Goal: Task Accomplishment & Management: Complete application form

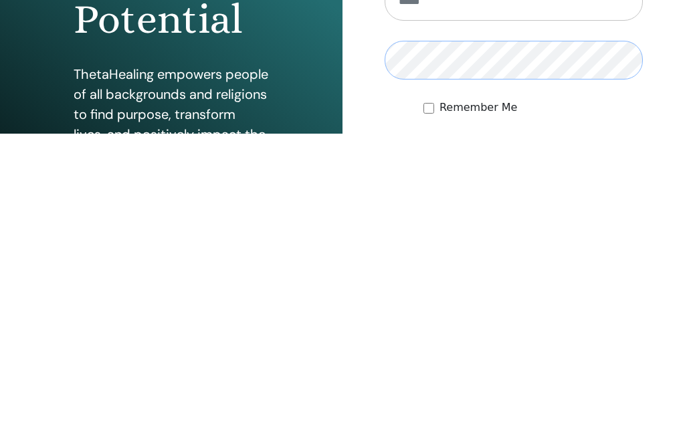
scroll to position [175, 0]
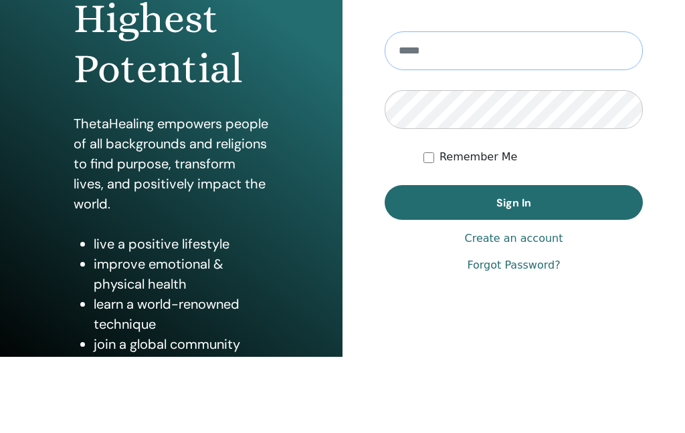
click at [491, 108] on input "email" at bounding box center [513, 127] width 258 height 39
type input "**********"
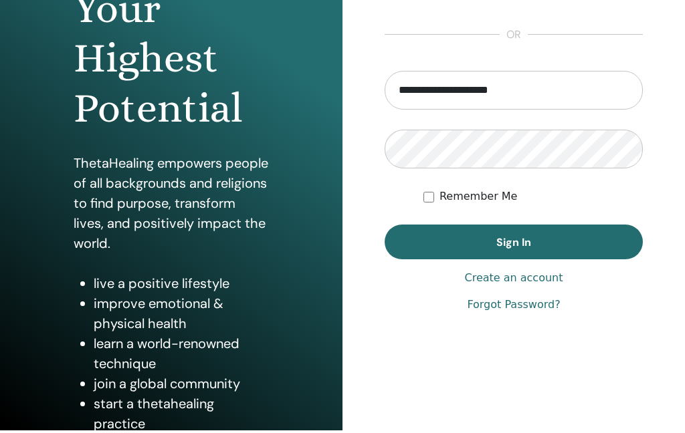
click at [554, 243] on button "Sign In" at bounding box center [513, 242] width 258 height 35
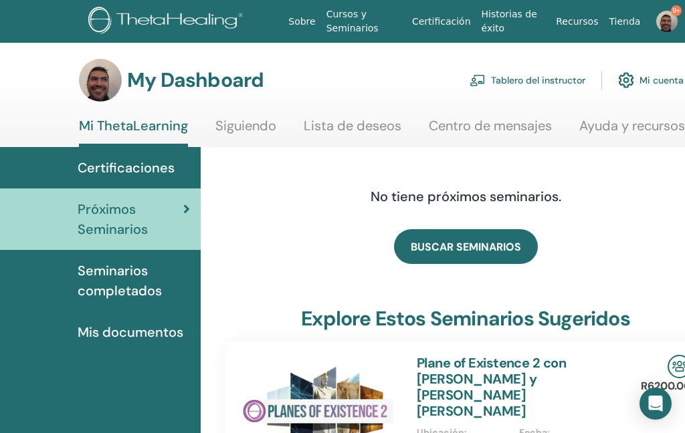
click at [541, 78] on link "Tablero del instructor" at bounding box center [527, 80] width 116 height 29
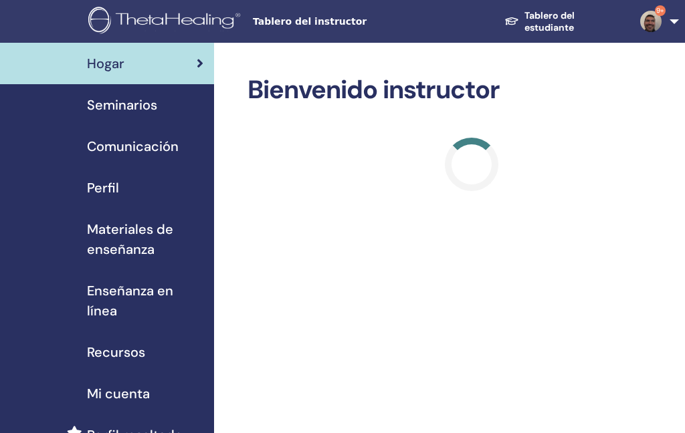
click at [110, 107] on span "Seminarios" at bounding box center [122, 105] width 70 height 20
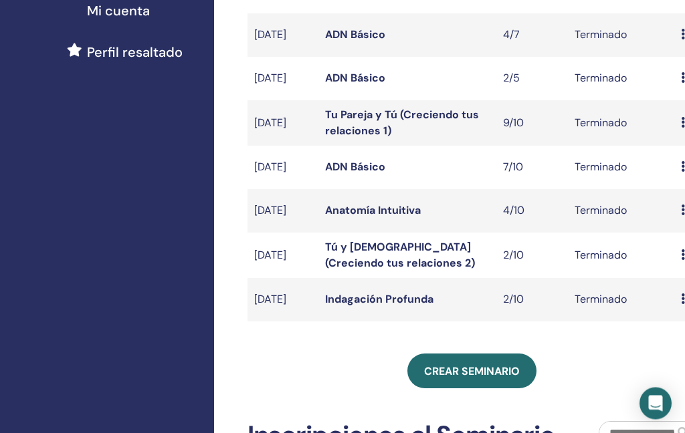
scroll to position [384, 0]
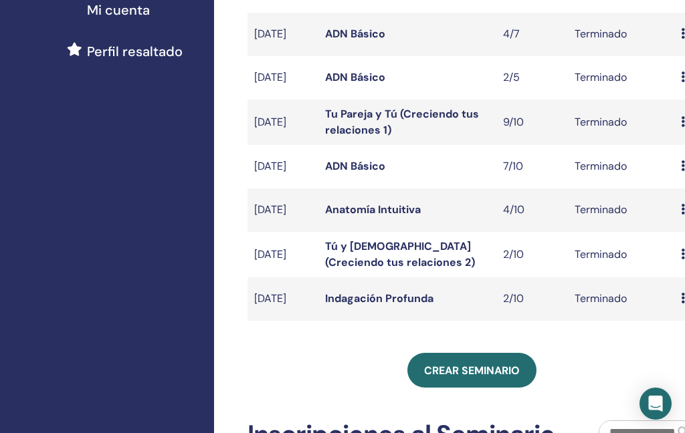
click at [469, 388] on link "Crear seminario" at bounding box center [471, 370] width 129 height 35
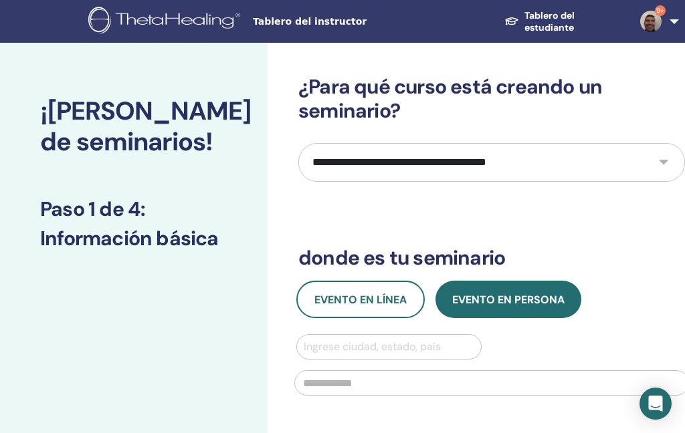
click at [592, 166] on select "**********" at bounding box center [491, 162] width 386 height 39
select select "*"
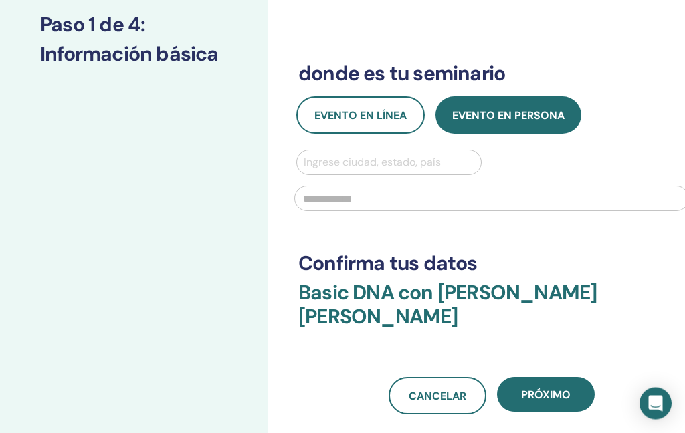
click at [370, 118] on span "Evento en línea" at bounding box center [360, 116] width 92 height 14
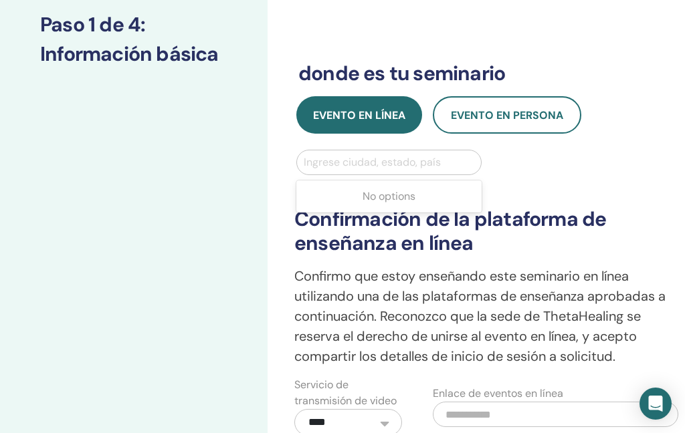
scroll to position [184, 0]
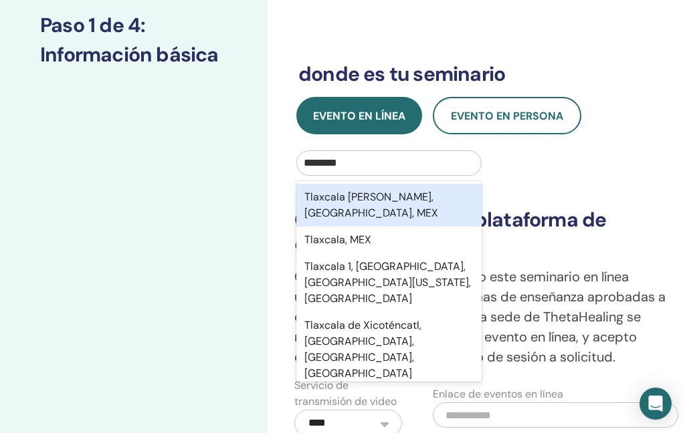
click at [427, 207] on div "Tlaxcala de Xicohténcatl, Tlaxcala, MEX" at bounding box center [388, 205] width 185 height 43
type input "********"
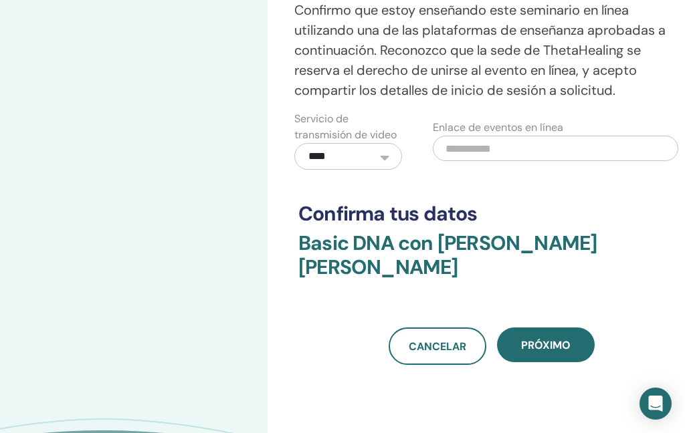
click at [552, 352] on button "próximo" at bounding box center [546, 345] width 98 height 35
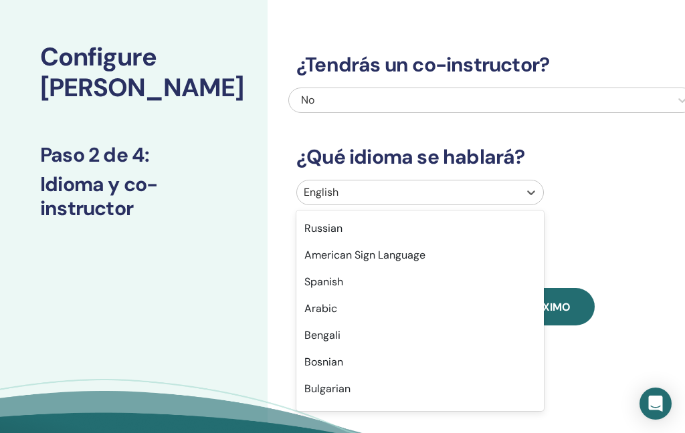
scroll to position [131, 0]
click at [363, 286] on div "Spanish" at bounding box center [419, 282] width 247 height 27
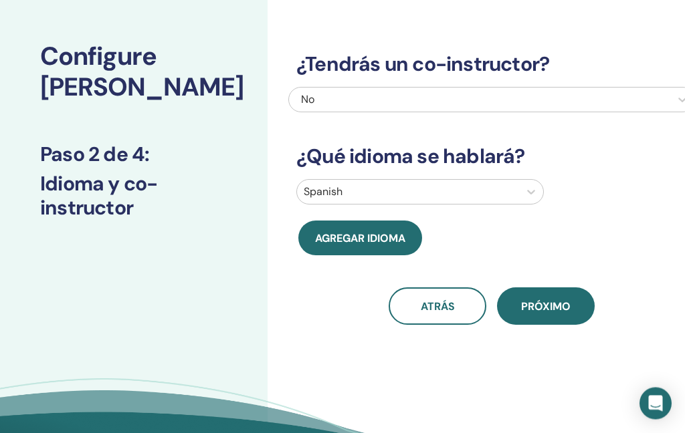
click at [556, 312] on span "próximo" at bounding box center [545, 307] width 49 height 14
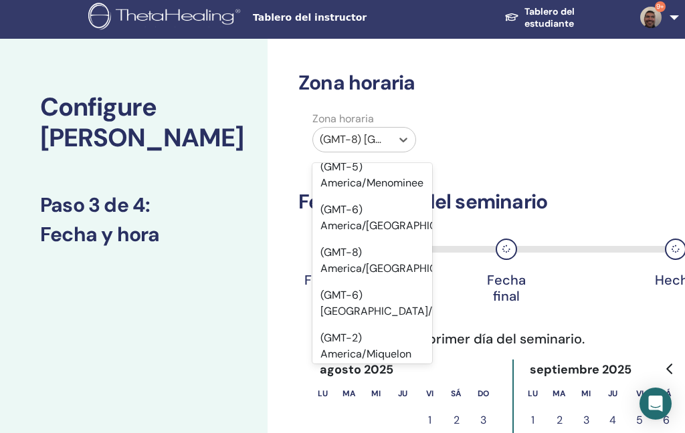
scroll to position [8467, 0]
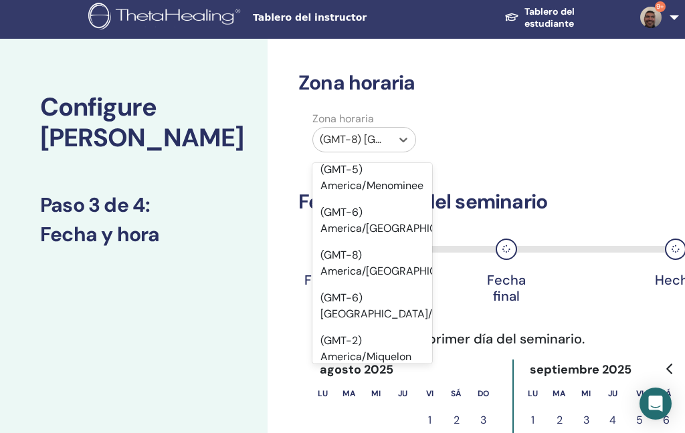
click at [364, 285] on div "(GMT-6) America/Mexico City" at bounding box center [372, 306] width 120 height 43
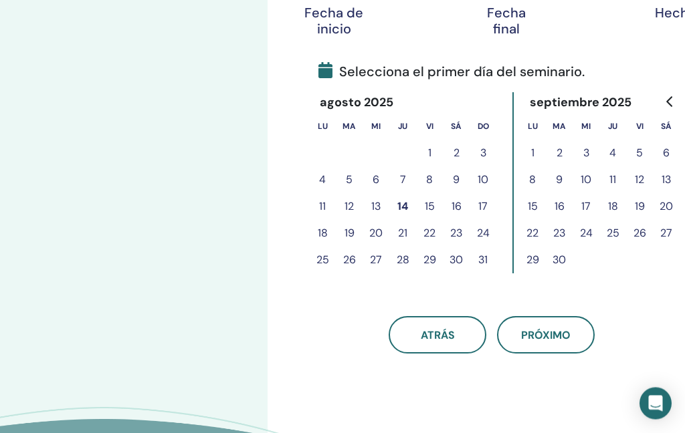
scroll to position [271, 0]
click at [403, 206] on button "14" at bounding box center [402, 206] width 27 height 27
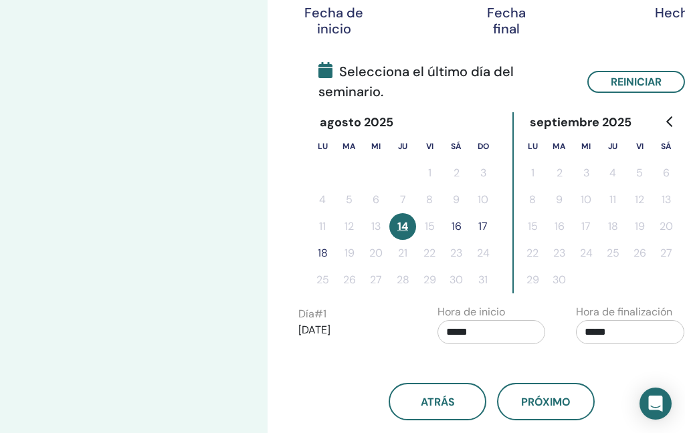
click at [482, 225] on button "17" at bounding box center [482, 226] width 27 height 27
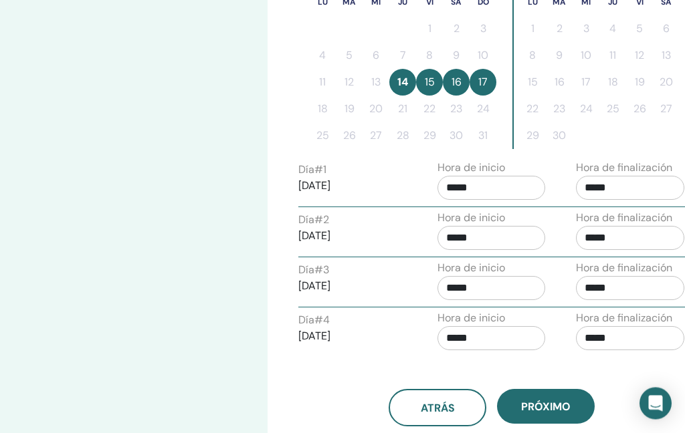
scroll to position [414, 0]
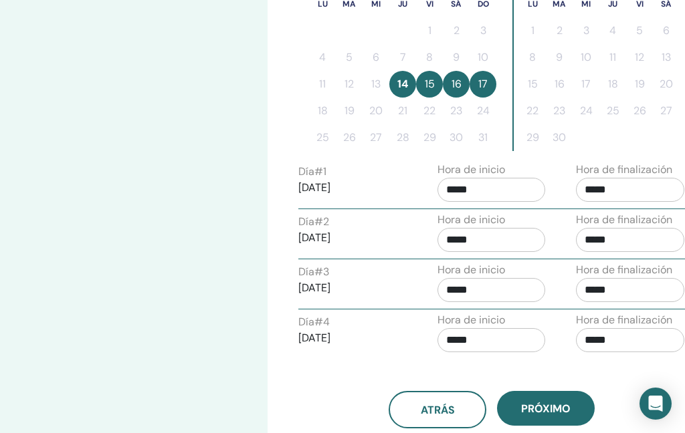
click at [613, 192] on input "*****" at bounding box center [630, 190] width 108 height 24
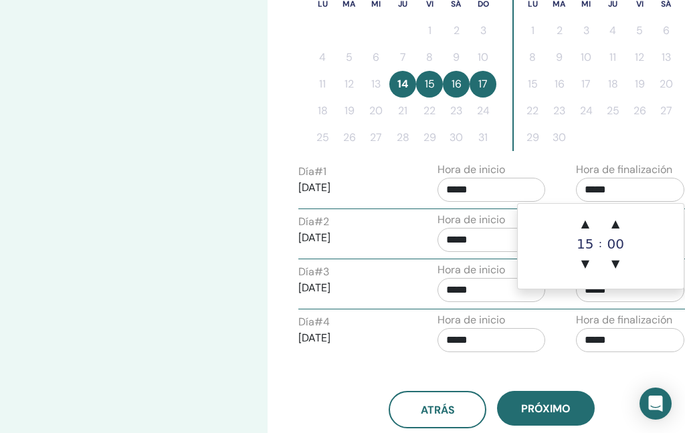
click at [584, 224] on span "▲" at bounding box center [585, 224] width 27 height 27
click at [587, 223] on span "▲" at bounding box center [585, 224] width 27 height 27
click at [585, 223] on span "▲" at bounding box center [585, 224] width 27 height 27
click at [589, 225] on span "▲" at bounding box center [585, 224] width 27 height 27
click at [590, 228] on span "▲" at bounding box center [585, 224] width 27 height 27
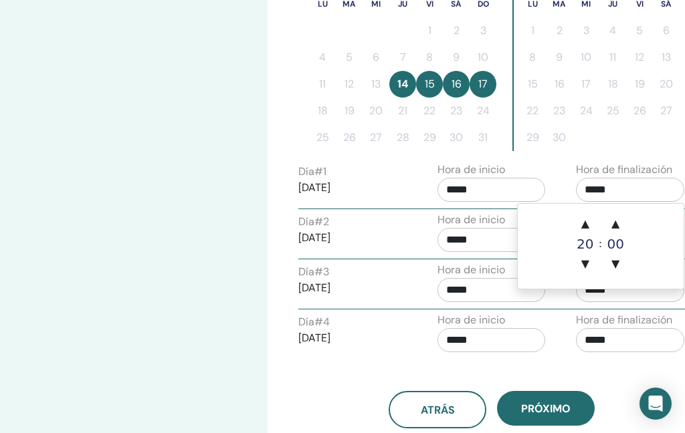
click at [589, 225] on span "▲" at bounding box center [585, 224] width 27 height 27
type input "*****"
click at [483, 189] on input "*****" at bounding box center [491, 190] width 108 height 24
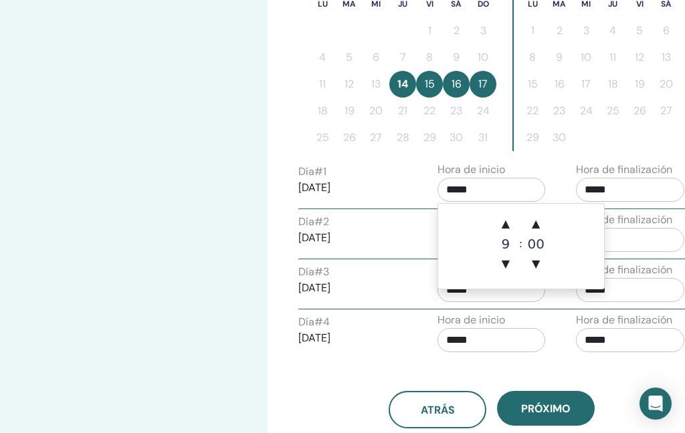
click at [510, 224] on span "▲" at bounding box center [505, 224] width 27 height 27
click at [509, 224] on span "▲" at bounding box center [505, 224] width 27 height 27
click at [509, 223] on span "▲" at bounding box center [505, 224] width 27 height 27
click at [510, 223] on span "▲" at bounding box center [505, 224] width 27 height 27
click at [514, 226] on span "▲" at bounding box center [505, 224] width 27 height 27
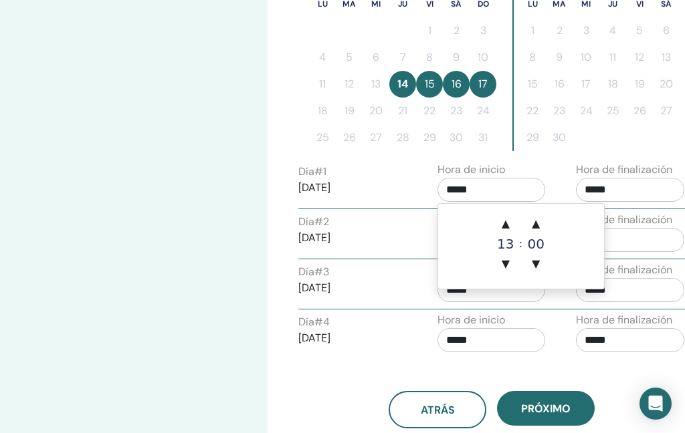
click at [514, 226] on span "▲" at bounding box center [505, 224] width 27 height 27
click at [509, 225] on span "▲" at bounding box center [505, 224] width 27 height 27
click at [540, 228] on span "▲" at bounding box center [535, 224] width 27 height 27
click at [541, 224] on span "▲" at bounding box center [535, 224] width 27 height 27
click at [540, 224] on span "▲" at bounding box center [535, 224] width 27 height 27
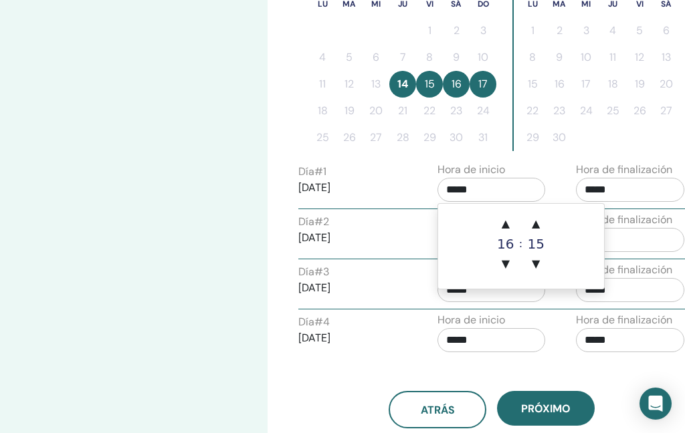
click at [539, 225] on span "▲" at bounding box center [535, 224] width 27 height 27
click at [542, 221] on span "▲" at bounding box center [535, 224] width 27 height 27
type input "*****"
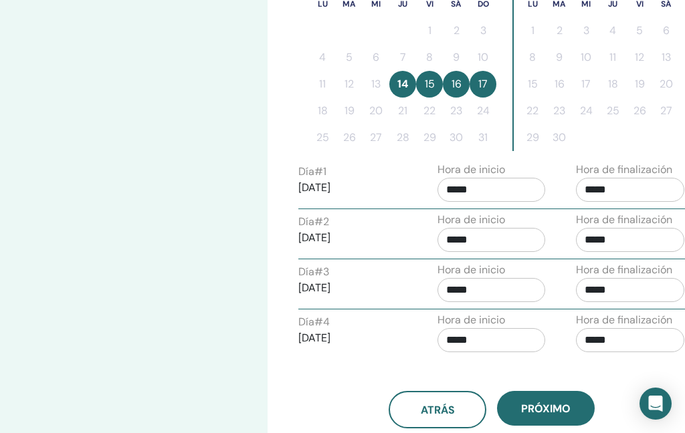
click at [180, 330] on div "Configure su seminario Paso 3 de 4 : Fecha y hora" at bounding box center [133, 122] width 267 height 987
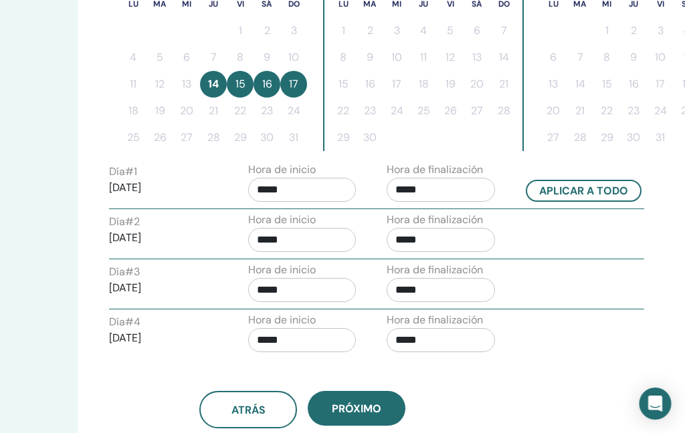
scroll to position [414, 191]
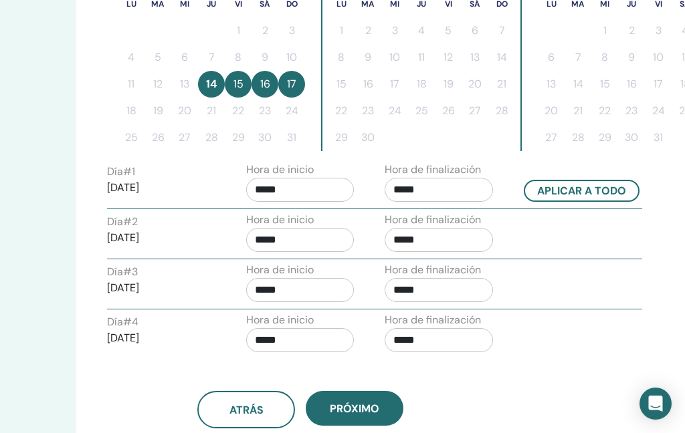
click at [562, 193] on button "Aplicar a todo" at bounding box center [582, 191] width 116 height 22
type input "*****"
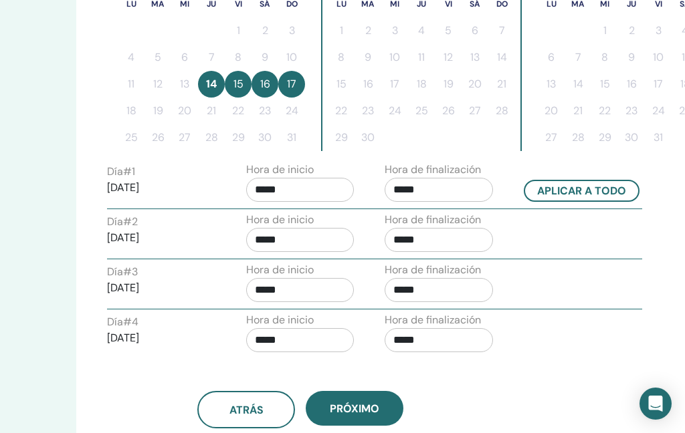
type input "*****"
click at [411, 294] on input "*****" at bounding box center [438, 290] width 108 height 24
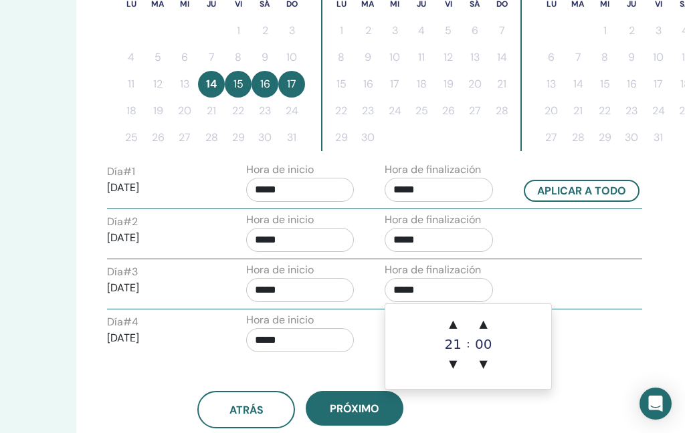
click at [457, 370] on span "▼" at bounding box center [452, 364] width 27 height 27
click at [457, 369] on span "▼" at bounding box center [452, 364] width 27 height 27
click at [461, 368] on span "▼" at bounding box center [452, 364] width 27 height 27
type input "*****"
click at [301, 289] on input "*****" at bounding box center [300, 290] width 108 height 24
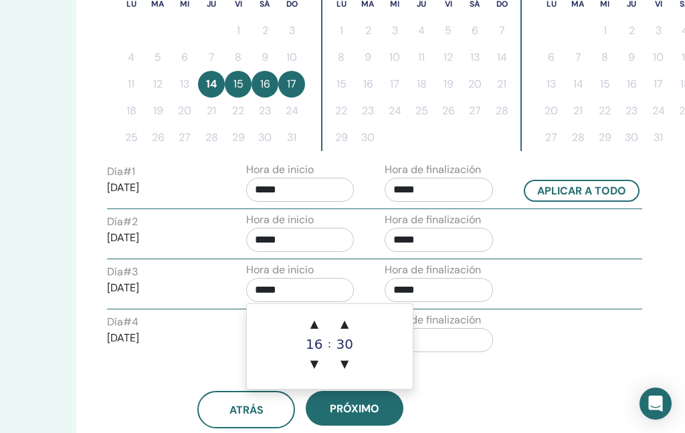
click at [322, 366] on span "▼" at bounding box center [314, 364] width 27 height 27
click at [321, 365] on span "▼" at bounding box center [314, 364] width 27 height 27
click at [319, 372] on span "▼" at bounding box center [314, 364] width 27 height 27
click at [318, 372] on span "▼" at bounding box center [314, 364] width 27 height 27
click at [318, 369] on span "▼" at bounding box center [314, 364] width 27 height 27
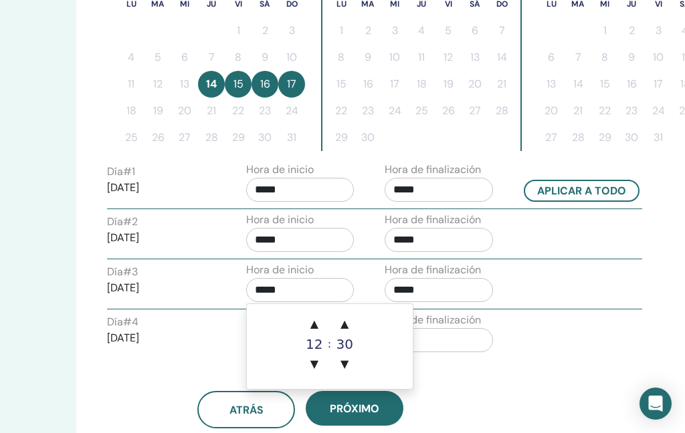
click at [317, 369] on span "▼" at bounding box center [314, 364] width 27 height 27
click at [317, 370] on span "▼" at bounding box center [314, 364] width 27 height 27
click at [350, 366] on span "▼" at bounding box center [344, 364] width 27 height 27
click at [350, 365] on span "▼" at bounding box center [344, 364] width 27 height 27
click at [346, 368] on span "▼" at bounding box center [344, 364] width 27 height 27
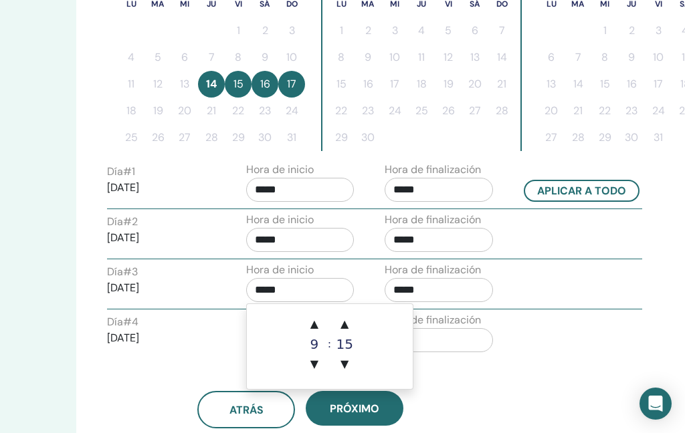
click at [344, 367] on span "▼" at bounding box center [344, 364] width 27 height 27
click at [348, 366] on span "▼" at bounding box center [344, 364] width 27 height 27
click at [344, 367] on span "▼" at bounding box center [344, 364] width 27 height 27
type input "*****"
click at [461, 292] on input "*****" at bounding box center [438, 290] width 108 height 24
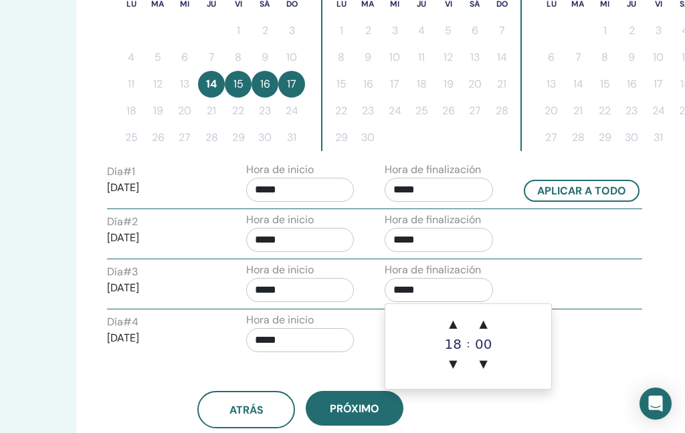
click at [453, 368] on span "▼" at bounding box center [452, 364] width 27 height 27
click at [456, 372] on span "▼" at bounding box center [452, 364] width 27 height 27
click at [455, 371] on span "▼" at bounding box center [452, 364] width 27 height 27
type input "*****"
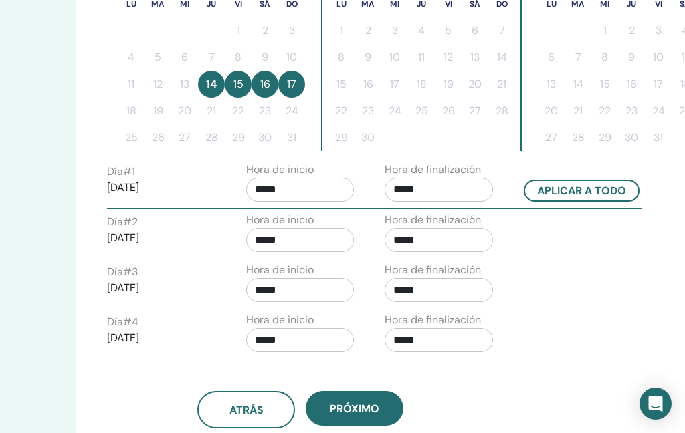
click at [606, 366] on div "Zona horaria Zona horaria (GMT-6) America/Mexico City Fecha y hora del seminari…" at bounding box center [343, 122] width 535 height 987
click at [303, 338] on input "*****" at bounding box center [300, 340] width 108 height 24
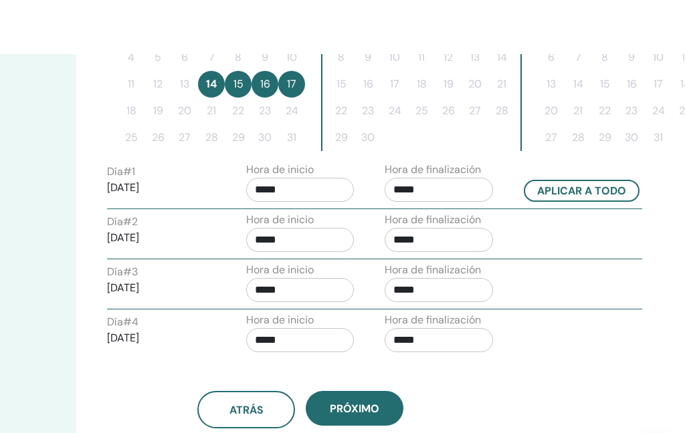
scroll to position [470, 191]
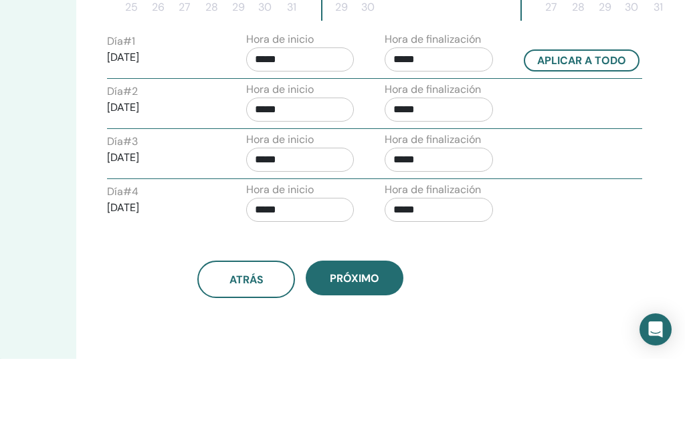
click at [312, 272] on input "*****" at bounding box center [300, 284] width 108 height 24
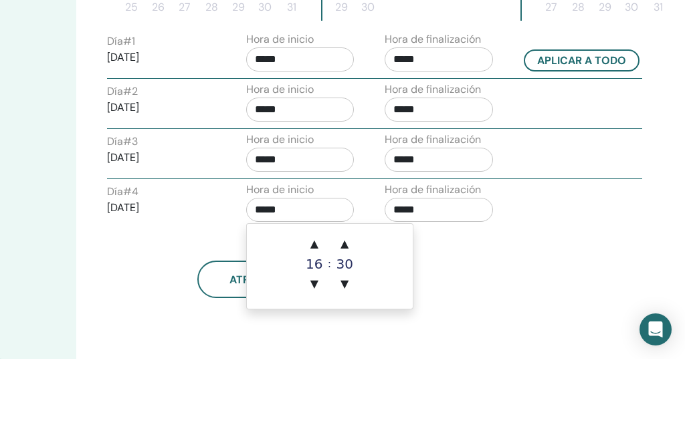
click at [315, 345] on span "▼" at bounding box center [314, 358] width 27 height 27
click at [313, 345] on span "▼" at bounding box center [314, 358] width 27 height 27
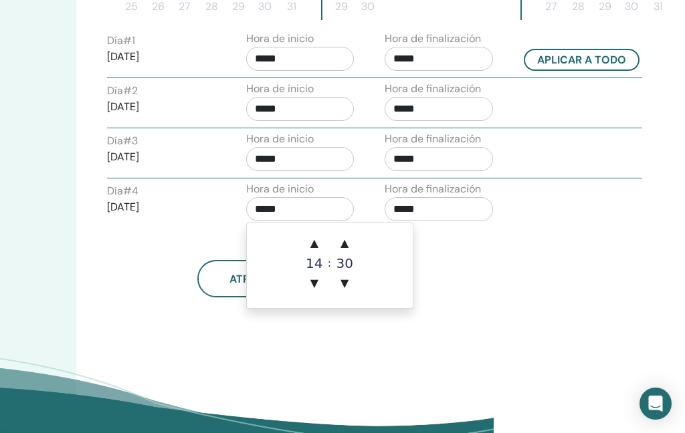
click at [317, 285] on span "▼" at bounding box center [314, 283] width 27 height 27
click at [316, 286] on span "▼" at bounding box center [314, 283] width 27 height 27
click at [316, 284] on span "▼" at bounding box center [314, 283] width 27 height 27
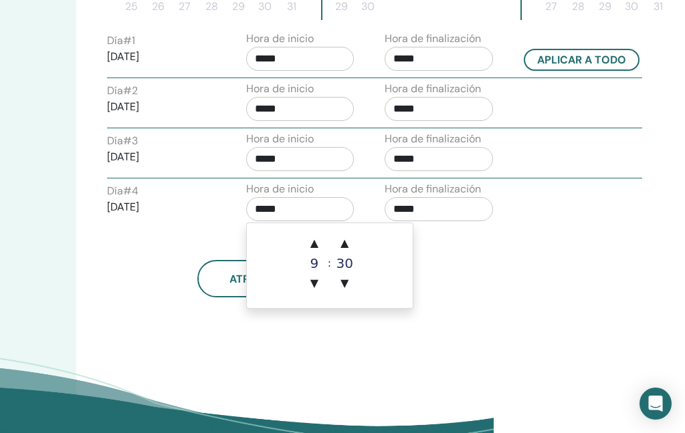
click at [321, 284] on span "▼" at bounding box center [314, 283] width 27 height 27
click at [317, 252] on span "▲" at bounding box center [314, 243] width 27 height 27
click at [344, 286] on span "▼" at bounding box center [344, 283] width 27 height 27
click at [348, 288] on span "▼" at bounding box center [344, 283] width 27 height 27
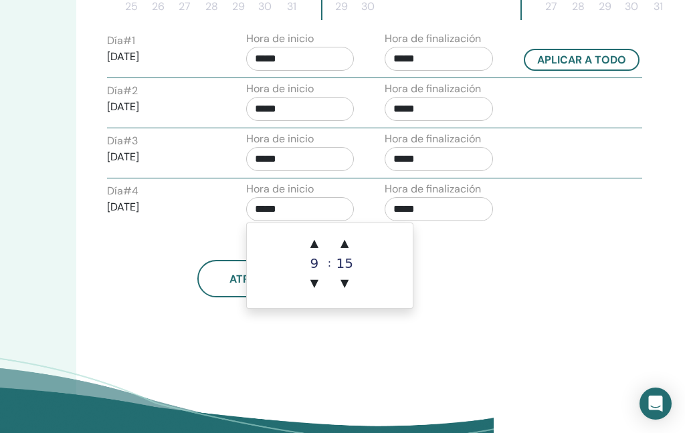
click at [345, 285] on span "▼" at bounding box center [344, 283] width 27 height 27
click at [345, 288] on span "▼" at bounding box center [344, 283] width 27 height 27
click at [342, 287] on span "▼" at bounding box center [344, 283] width 27 height 27
type input "*****"
click at [449, 209] on input "*****" at bounding box center [438, 209] width 108 height 24
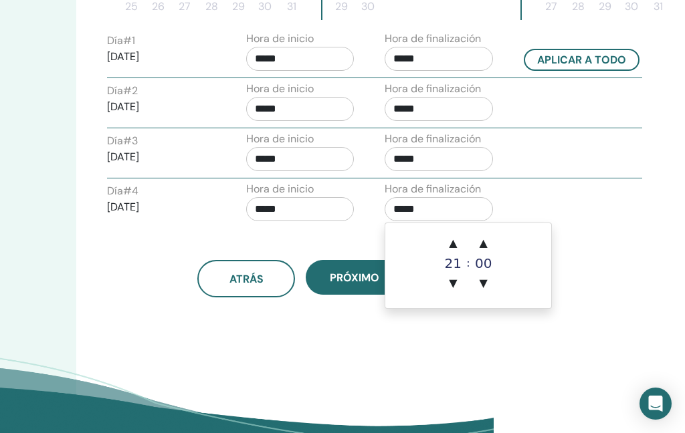
scroll to position [544, 191]
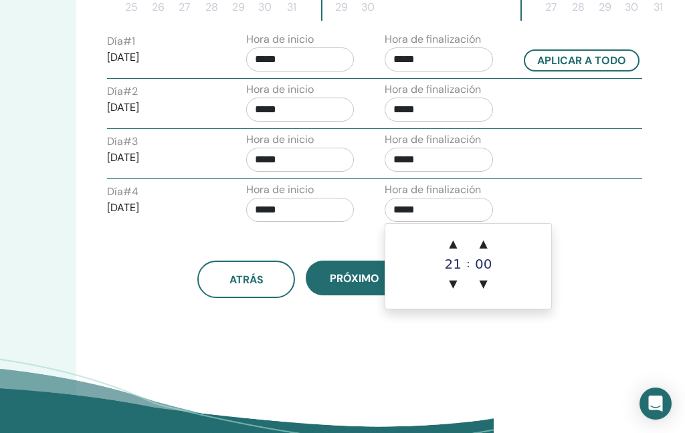
click at [455, 286] on span "▼" at bounding box center [452, 284] width 27 height 27
click at [451, 286] on span "▼" at bounding box center [452, 284] width 27 height 27
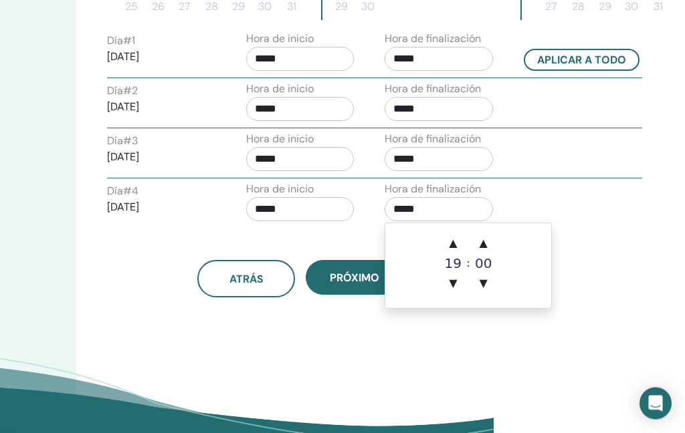
click at [453, 285] on span "▼" at bounding box center [452, 284] width 27 height 27
click at [452, 285] on span "▼" at bounding box center [452, 283] width 27 height 27
click at [453, 286] on span "▼" at bounding box center [452, 283] width 27 height 27
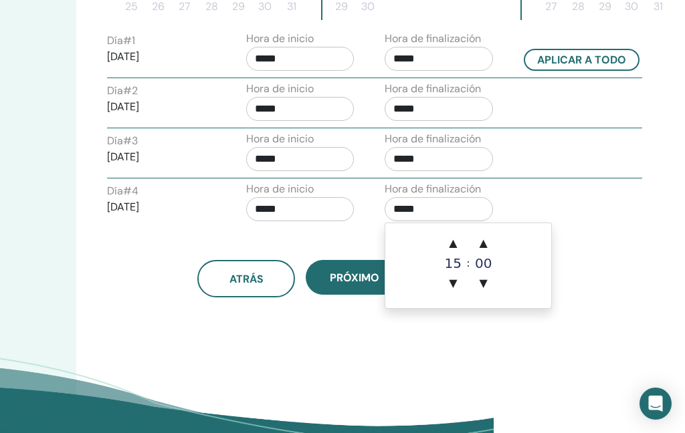
click at [452, 282] on span "▼" at bounding box center [452, 283] width 27 height 27
type input "*****"
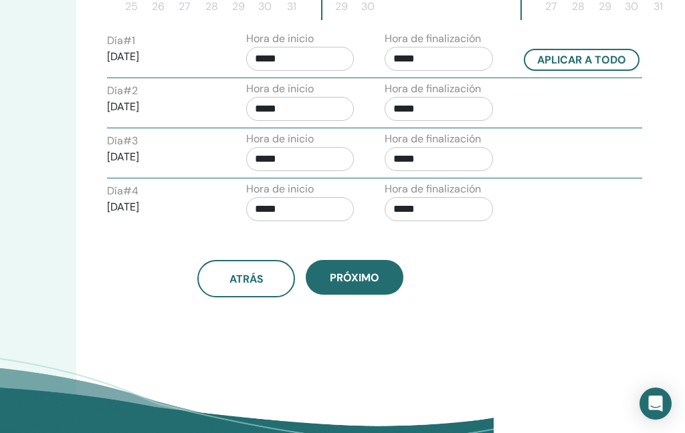
click at [374, 275] on span "próximo" at bounding box center [354, 278] width 49 height 14
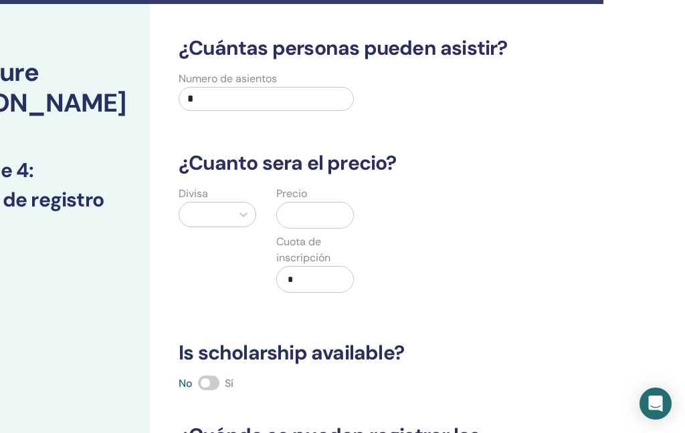
scroll to position [38, 118]
click at [285, 97] on input "*" at bounding box center [266, 100] width 175 height 24
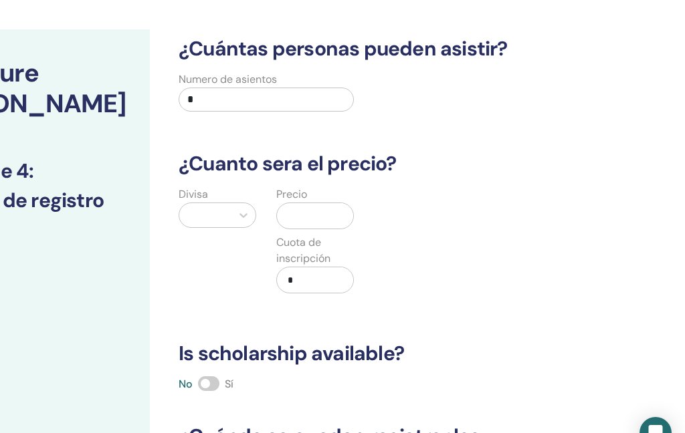
scroll to position [68, 118]
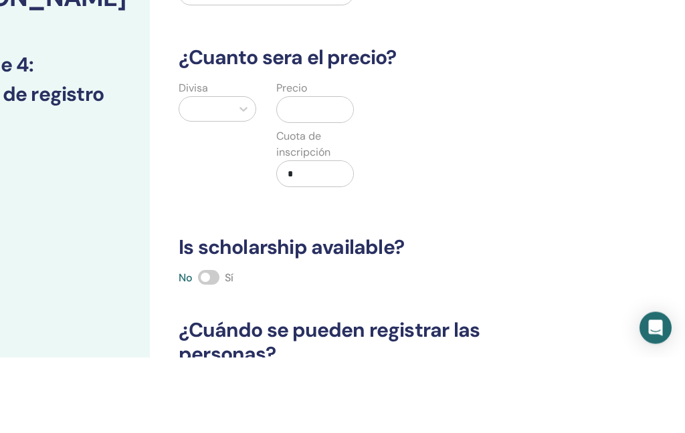
type input "*"
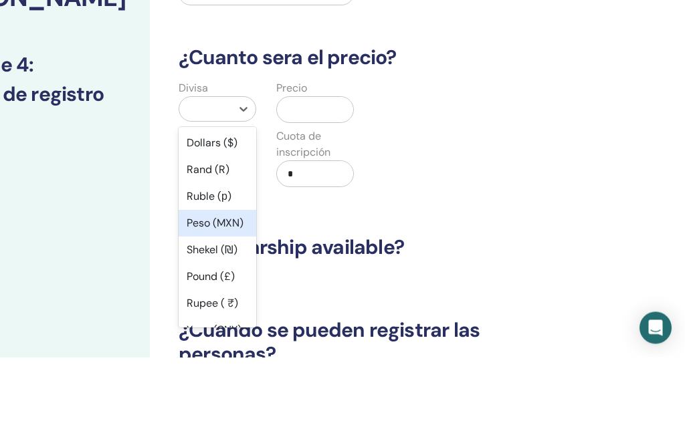
click at [219, 286] on div "Peso (MXN)" at bounding box center [218, 299] width 78 height 27
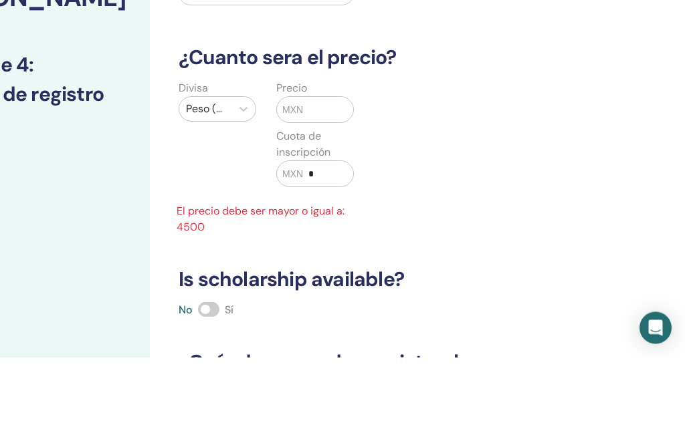
click at [322, 173] on input "text" at bounding box center [328, 185] width 50 height 25
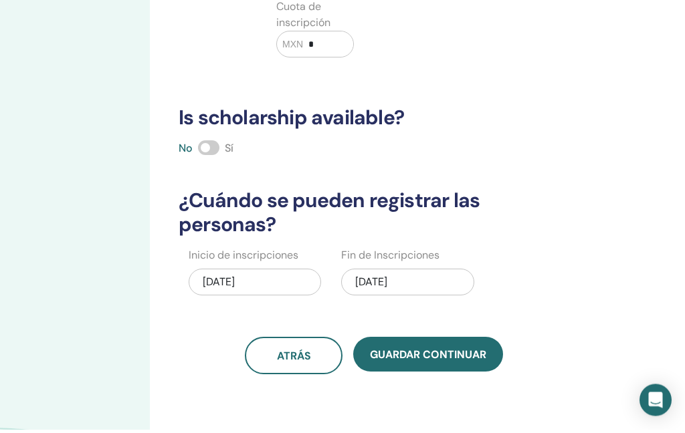
scroll to position [273, 118]
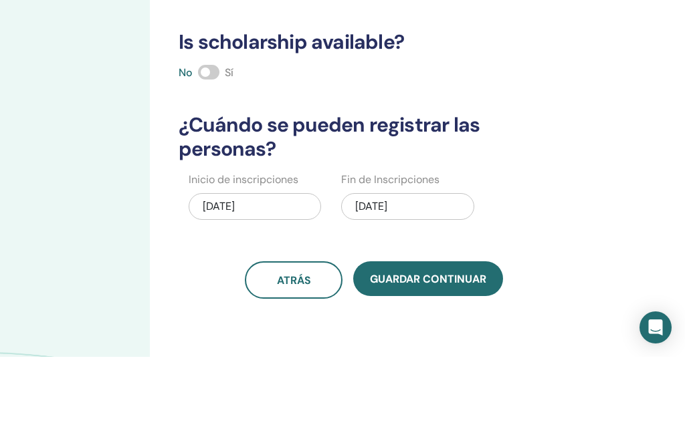
type input "****"
click at [455, 348] on span "Guardar Continuar" at bounding box center [428, 355] width 116 height 14
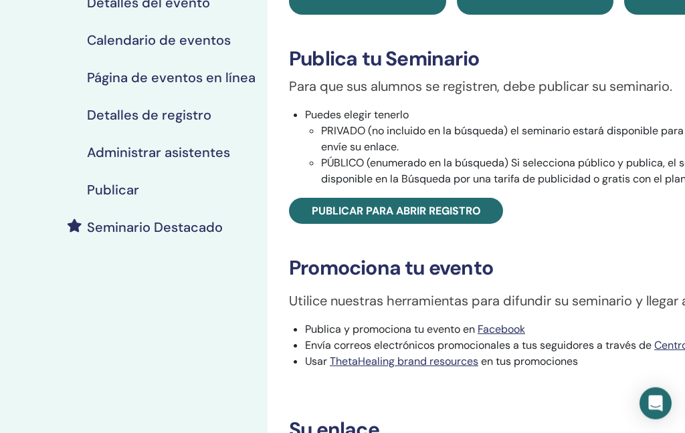
scroll to position [180, 0]
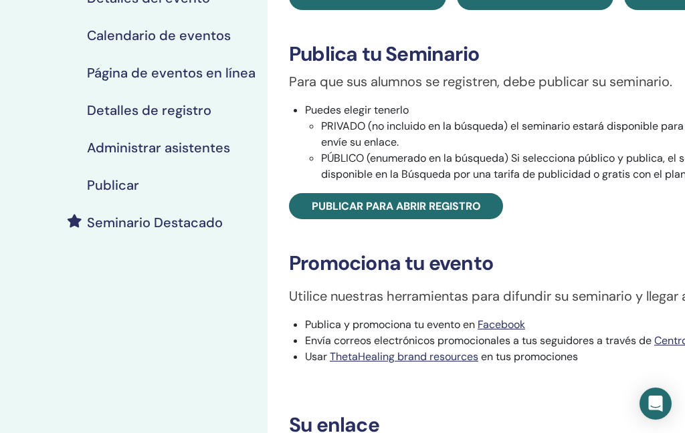
click at [451, 207] on span "Publicar para abrir registro" at bounding box center [396, 206] width 169 height 14
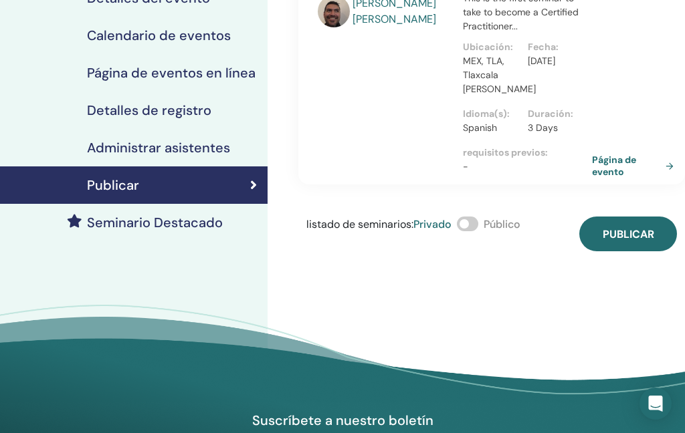
click at [629, 241] on button "Publicar" at bounding box center [628, 234] width 98 height 35
click at [608, 167] on link "Página de evento" at bounding box center [635, 166] width 87 height 24
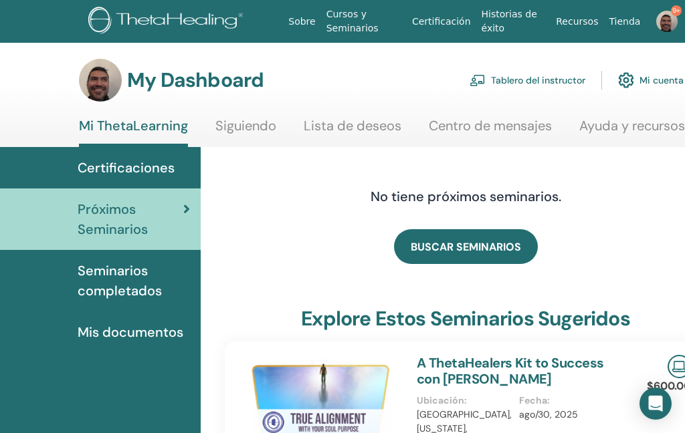
click at [521, 83] on link "Tablero del instructor" at bounding box center [527, 80] width 116 height 29
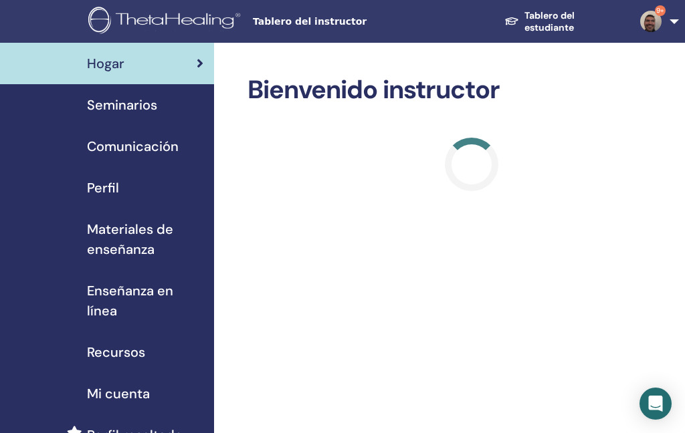
click at [124, 116] on link "Seminarios" at bounding box center [107, 104] width 214 height 41
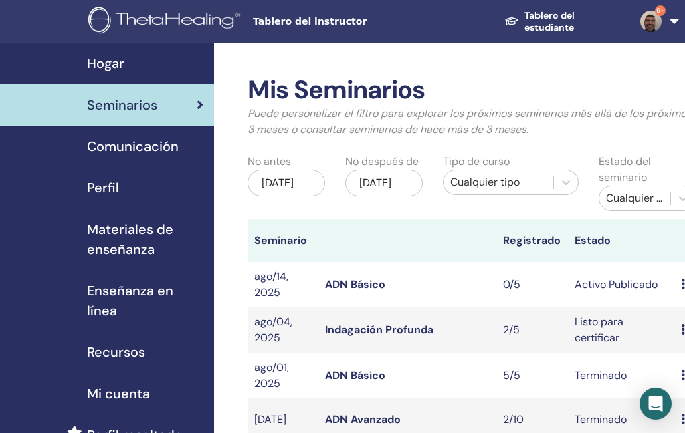
click at [358, 281] on link "ADN Básico" at bounding box center [355, 284] width 60 height 14
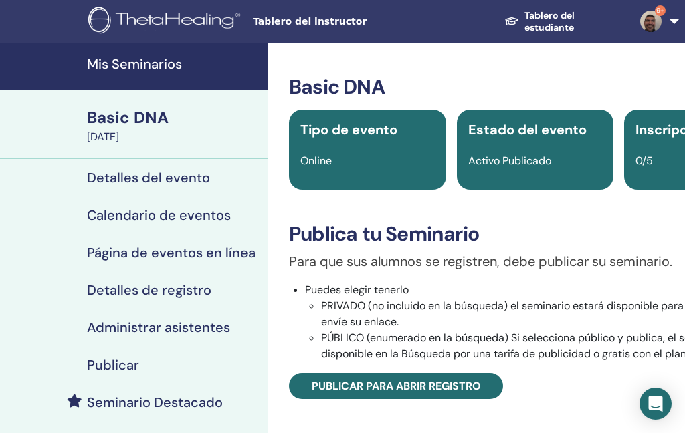
click at [387, 388] on span "Publicar para abrir registro" at bounding box center [396, 386] width 169 height 14
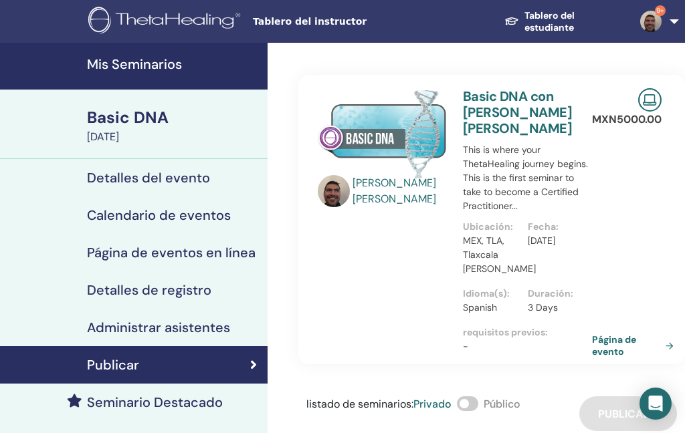
click at [660, 23] on img at bounding box center [650, 21] width 21 height 21
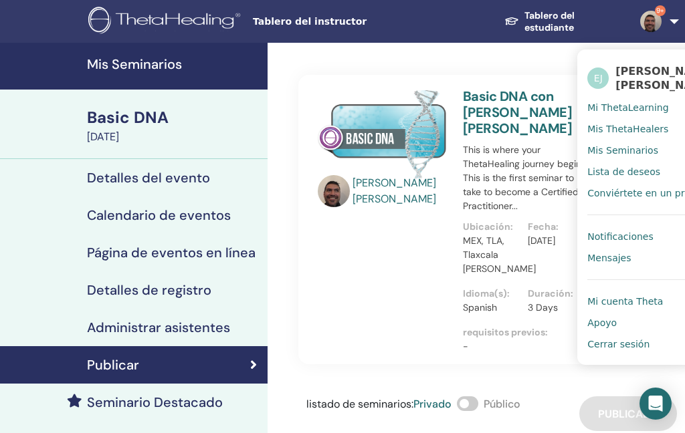
click at [626, 346] on span "Cerrar sesión" at bounding box center [618, 344] width 62 height 12
